Goal: Transaction & Acquisition: Book appointment/travel/reservation

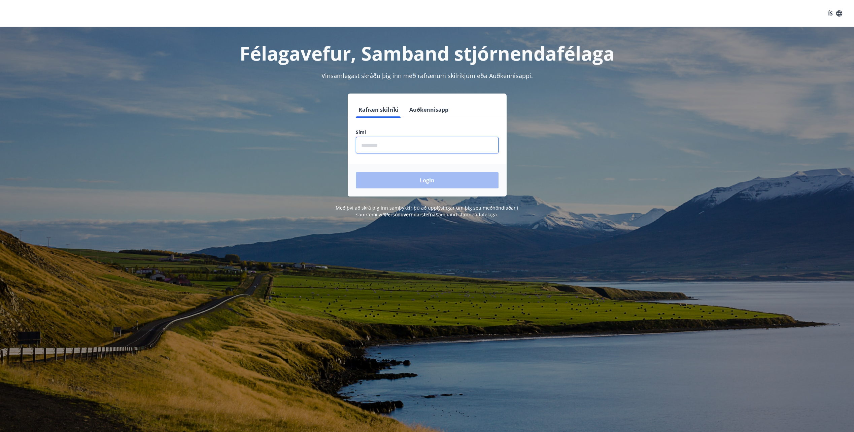
click at [372, 145] on input "phone" at bounding box center [427, 145] width 143 height 16
type input "********"
click at [433, 180] on button "Login" at bounding box center [427, 180] width 143 height 16
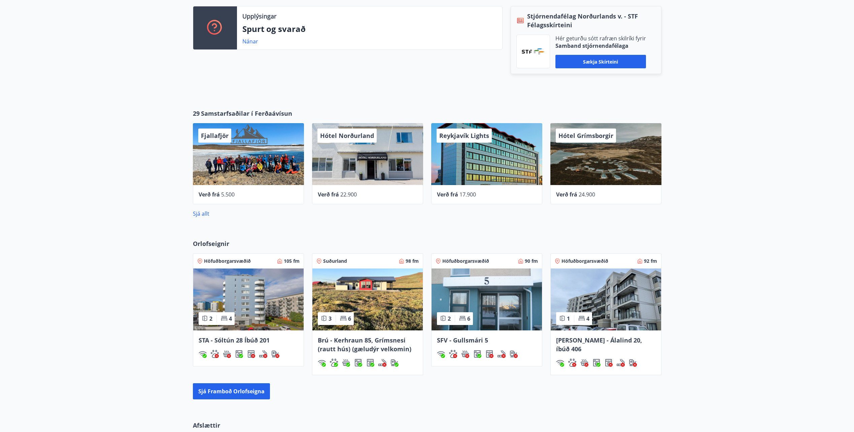
scroll to position [303, 0]
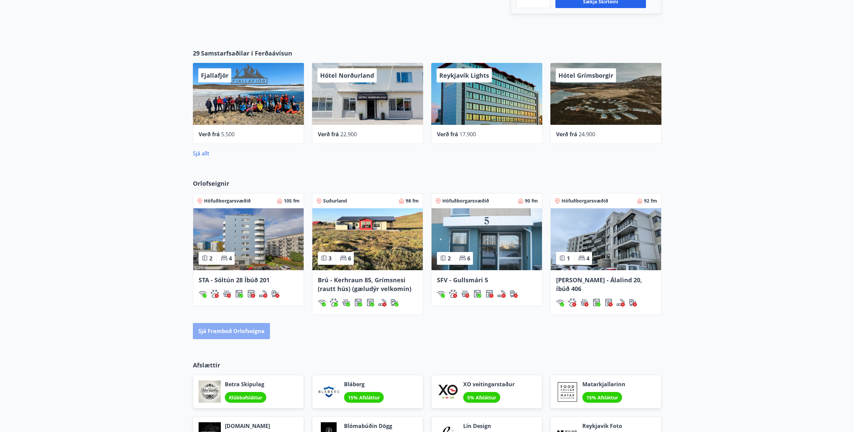
click at [236, 331] on button "Sjá framboð orlofseigna" at bounding box center [231, 331] width 77 height 16
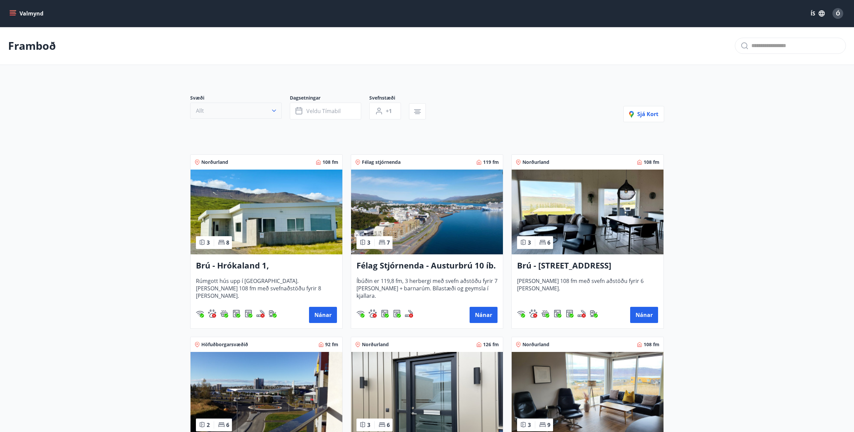
click at [275, 111] on icon "button" at bounding box center [274, 110] width 7 height 7
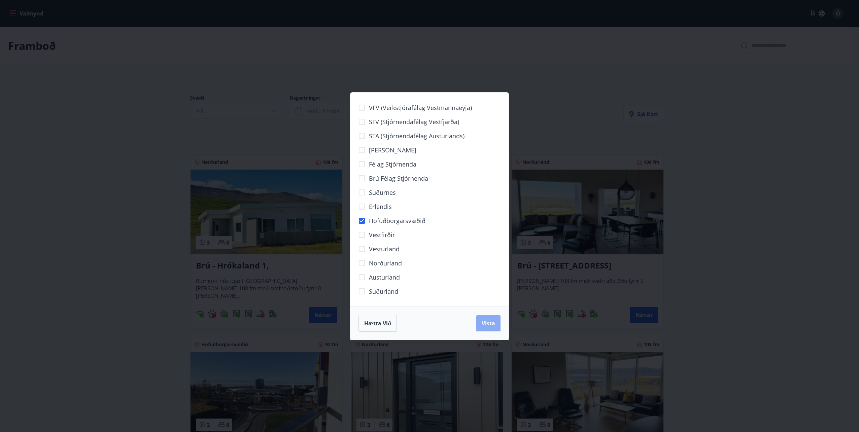
click at [486, 325] on span "Vista" at bounding box center [488, 323] width 13 height 7
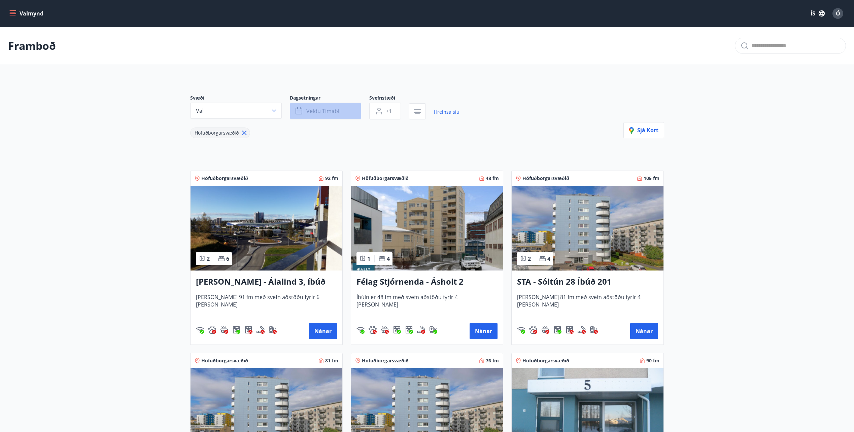
click at [313, 112] on span "Veldu tímabil" at bounding box center [323, 110] width 34 height 7
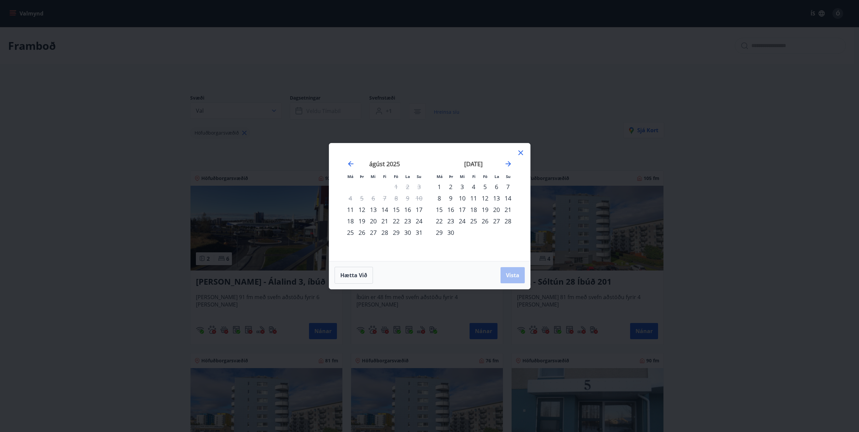
click at [384, 209] on div "14" at bounding box center [384, 209] width 11 height 11
click at [398, 209] on div "15" at bounding box center [396, 209] width 11 height 11
click at [511, 274] on span "Vista" at bounding box center [512, 275] width 13 height 7
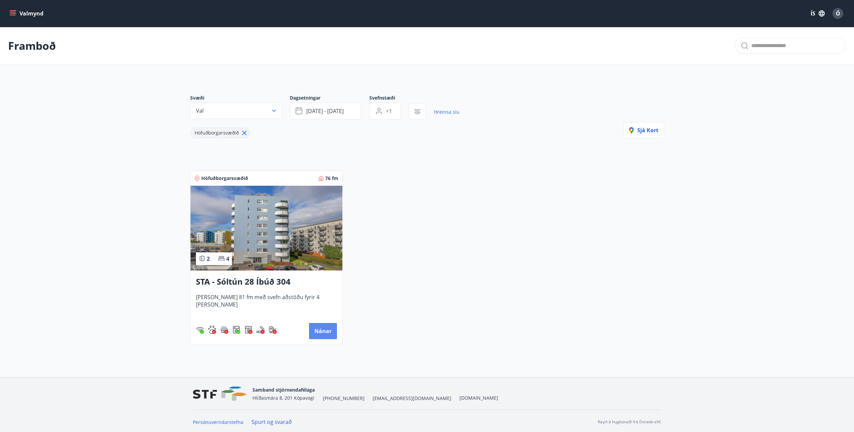
click at [320, 334] on button "Nánar" at bounding box center [323, 331] width 28 height 16
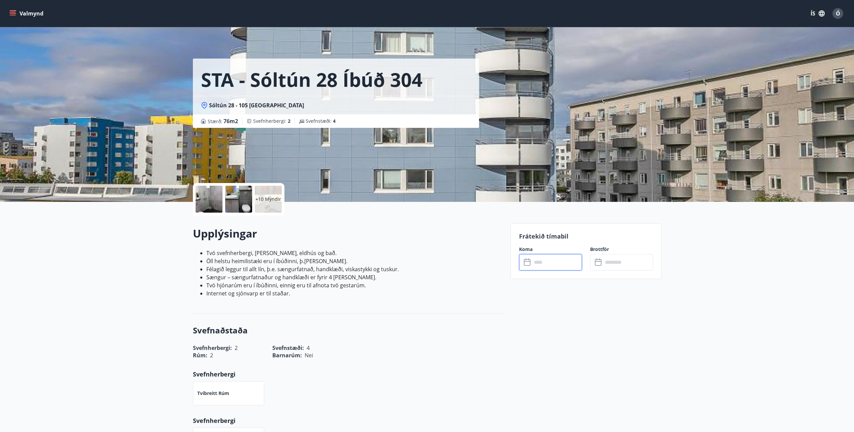
click at [533, 265] on input "text" at bounding box center [557, 262] width 50 height 16
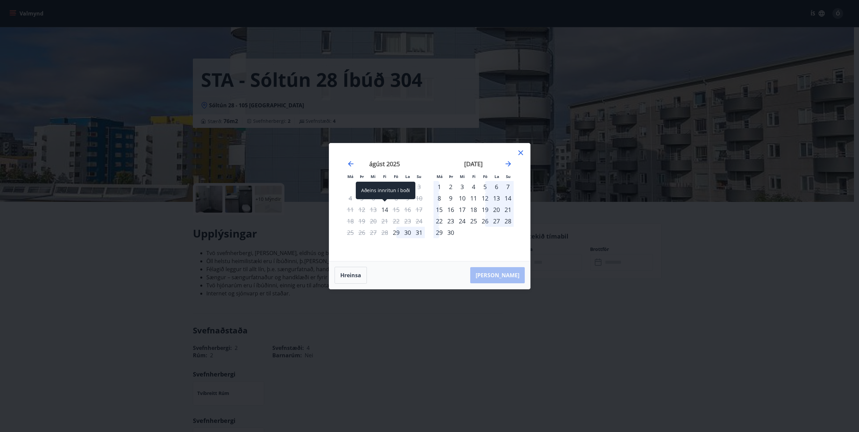
click at [384, 209] on div "14" at bounding box center [384, 209] width 11 height 11
click at [399, 210] on div "15" at bounding box center [396, 209] width 11 height 11
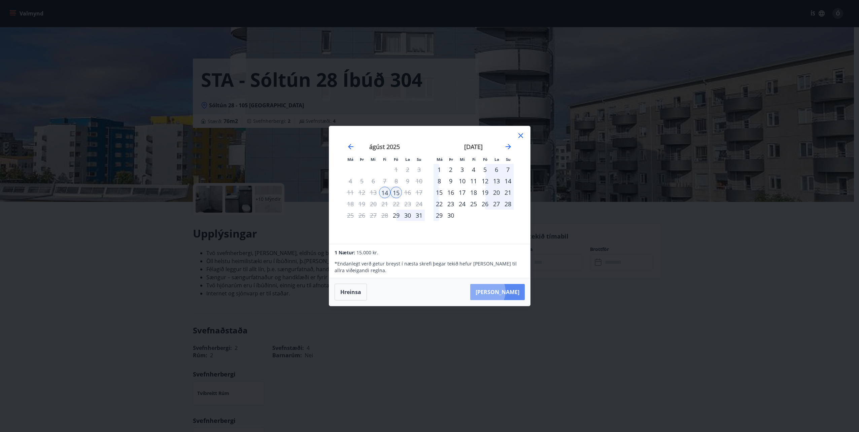
click at [504, 292] on button "[PERSON_NAME]" at bounding box center [497, 292] width 55 height 16
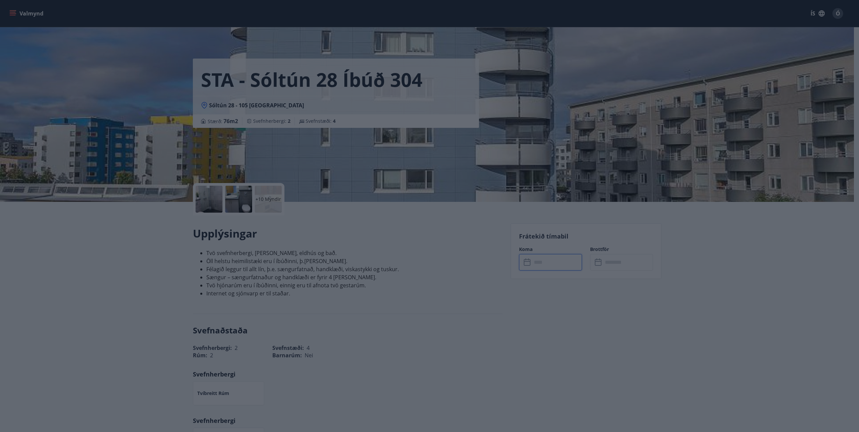
type input "******"
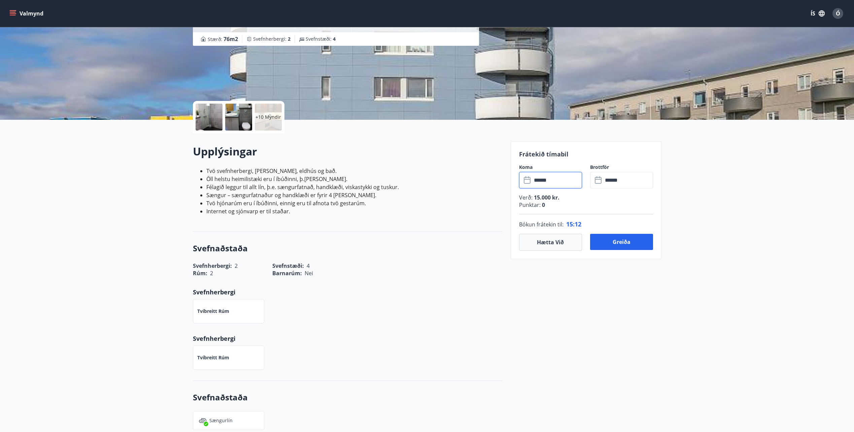
scroll to position [34, 0]
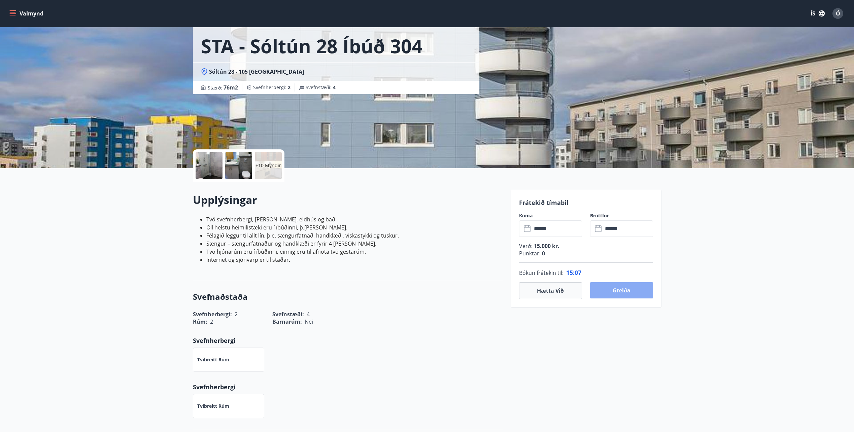
click at [620, 292] on button "Greiða" at bounding box center [621, 291] width 63 height 16
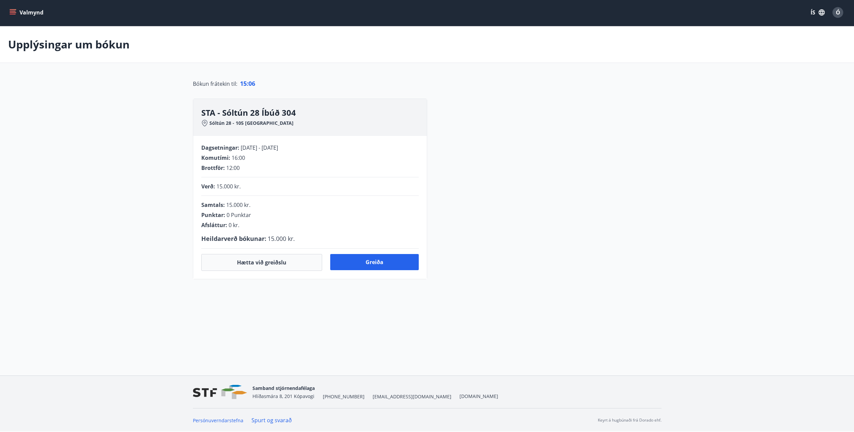
scroll to position [13, 0]
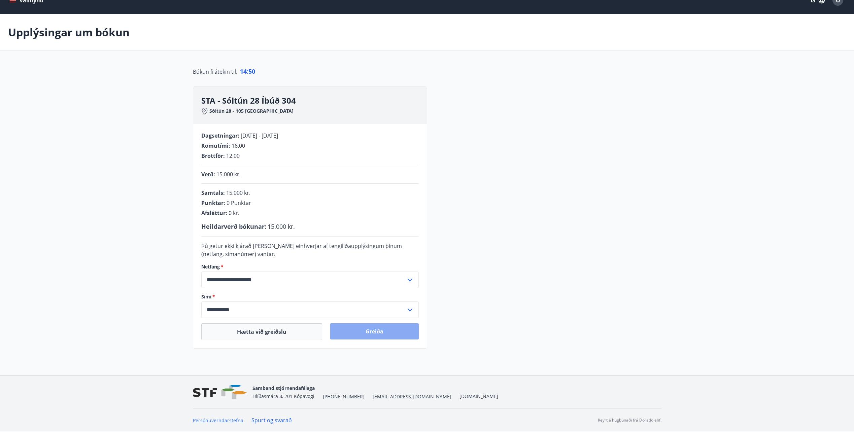
click at [374, 333] on button "Greiða" at bounding box center [374, 332] width 89 height 16
